Goal: Task Accomplishment & Management: Complete application form

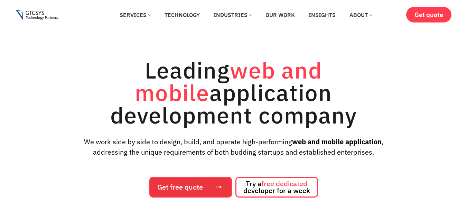
click at [171, 184] on span "Get free quote" at bounding box center [180, 187] width 46 height 7
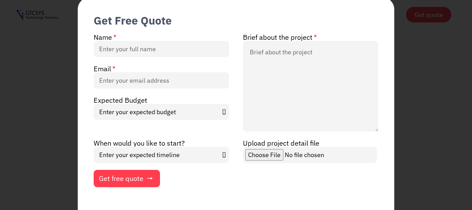
scroll to position [44, 0]
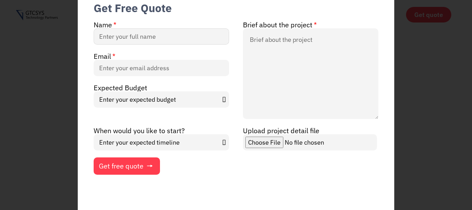
drag, startPoint x: 128, startPoint y: 36, endPoint x: 128, endPoint y: 30, distance: 5.9
click at [128, 35] on input "Name" at bounding box center [162, 36] width 136 height 16
type input "[PERSON_NAME]"
type input "[EMAIL_ADDRESS][DOMAIN_NAME]"
click at [157, 102] on select "Enter your expected budget Under $10000 $50,000 - $1,00,000 $1,00,000 and above" at bounding box center [162, 99] width 136 height 16
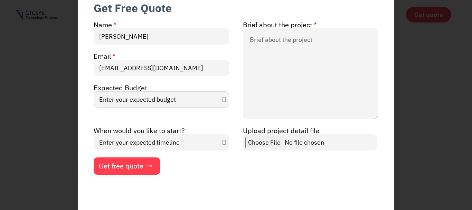
click at [159, 100] on select "Enter your expected budget Under $10000 $50,000 - $1,00,000 $1,00,000 and above" at bounding box center [162, 99] width 136 height 16
click at [150, 96] on select "Enter your expected budget Under $10000 $50,000 - $1,00,000 $1,00,000 and above" at bounding box center [162, 99] width 136 height 16
select select "Under $10000"
click at [94, 91] on select "Enter your expected budget Under $10000 $50,000 - $1,00,000 $1,00,000 and above" at bounding box center [162, 99] width 136 height 16
click at [171, 140] on select "Enter your expected timeline In Months In Weeks ASAP" at bounding box center [162, 142] width 136 height 16
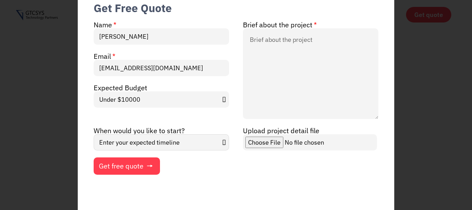
select select "In Months"
click at [94, 134] on select "Enter your expected timeline In Months In Weeks ASAP" at bounding box center [162, 142] width 136 height 16
drag, startPoint x: 0, startPoint y: 108, endPoint x: 1, endPoint y: 114, distance: 6.7
click at [1, 113] on div "Get Free Quote Name [PERSON_NAME] Brief about the project Email [EMAIL_ADDRESS]…" at bounding box center [236, 105] width 472 height 210
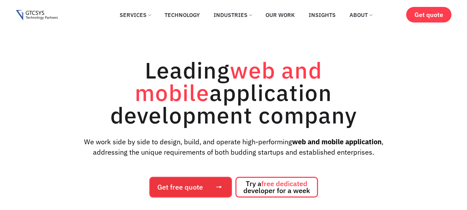
click at [204, 179] on link "Get free quote" at bounding box center [190, 187] width 83 height 21
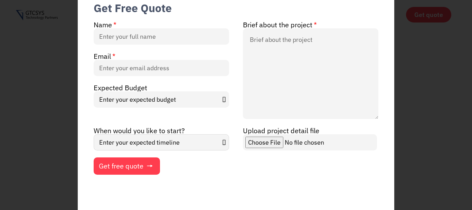
click at [191, 142] on select "Enter your expected timeline In Months In Weeks ASAP" at bounding box center [162, 142] width 136 height 16
select select "In Weeks"
click at [94, 134] on select "Enter your expected timeline In Months In Weeks ASAP" at bounding box center [162, 142] width 136 height 16
click at [293, 104] on textarea "Brief about the project" at bounding box center [311, 73] width 136 height 91
paste textarea "Lorem Ips, D sita cons adipisc elits doe temp. I ut laboreet dol ma aliquaeni a…"
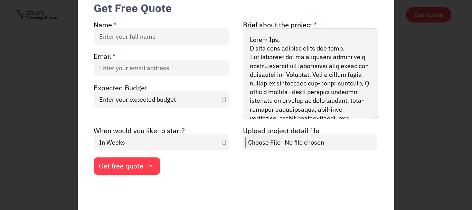
scroll to position [264, 0]
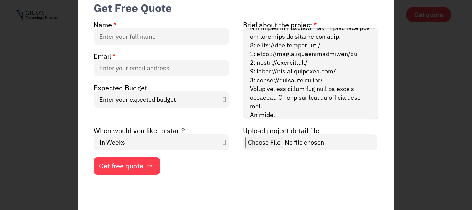
type textarea "Lorem Ips, D sita cons adipisc elits doe temp. I ut laboreet dol ma aliquaeni a…"
click at [260, 142] on input "Upload project detail file" at bounding box center [310, 142] width 134 height 16
type input "C:\fakepath\[PERSON_NAME]'s resume (6).pdf"
click at [134, 163] on span "Get free quote" at bounding box center [121, 166] width 45 height 7
click at [121, 37] on input "Name" at bounding box center [162, 36] width 136 height 16
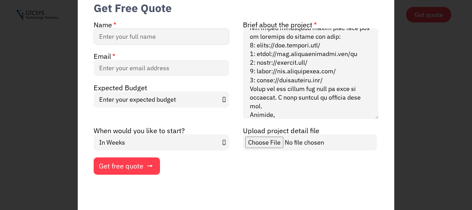
type input "[PERSON_NAME]"
type input "[EMAIL_ADDRESS][DOMAIN_NAME]"
click at [138, 165] on span "Get free quote" at bounding box center [121, 166] width 45 height 7
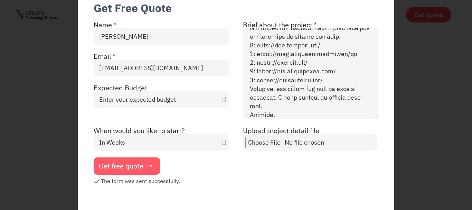
scroll to position [0, 0]
